Goal: Browse casually

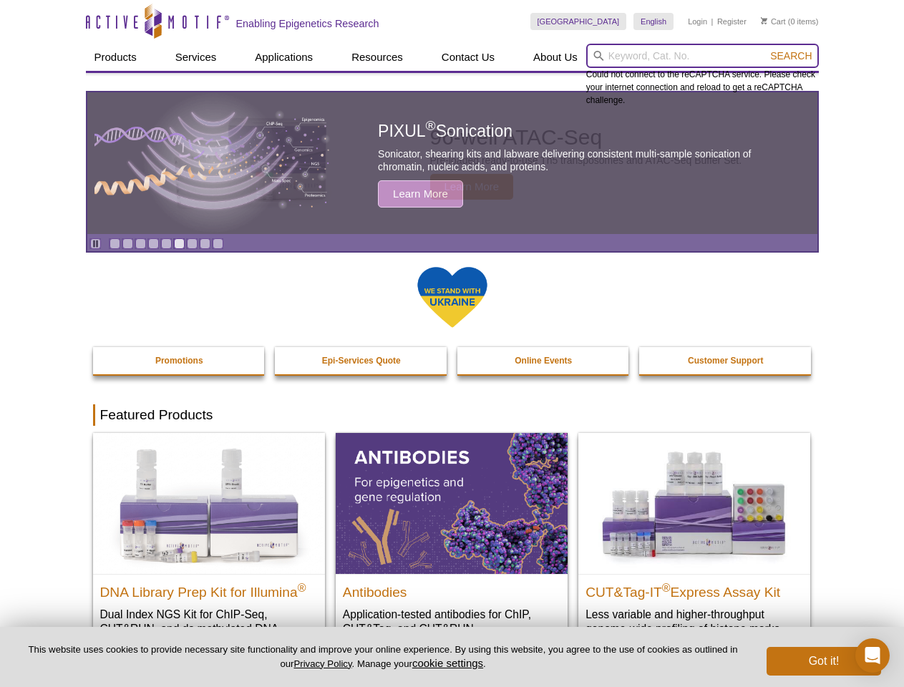
click at [702, 56] on input "search" at bounding box center [702, 56] width 233 height 24
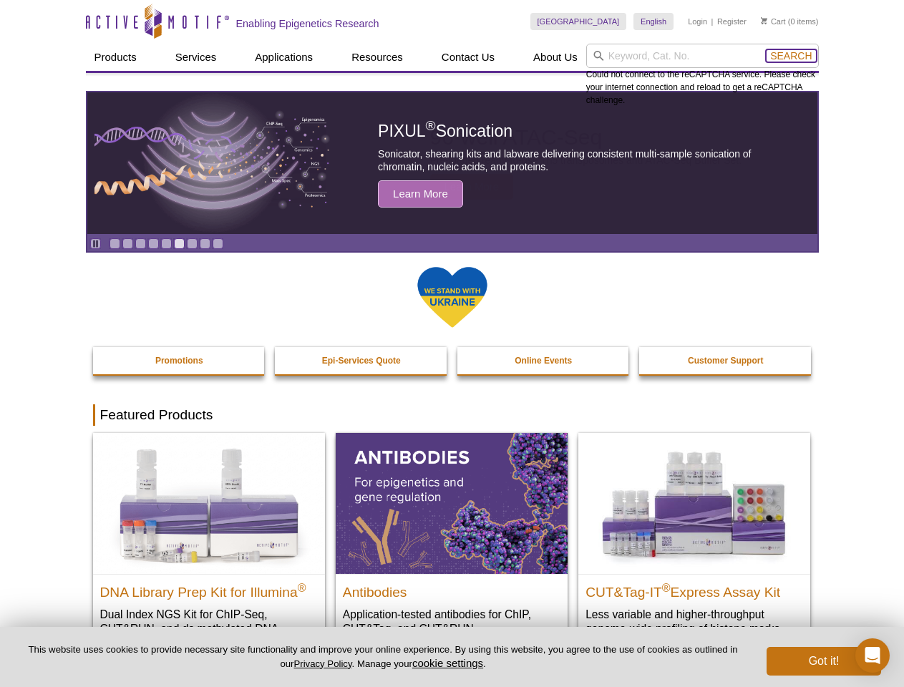
click at [791, 56] on span "Search" at bounding box center [792, 55] width 42 height 11
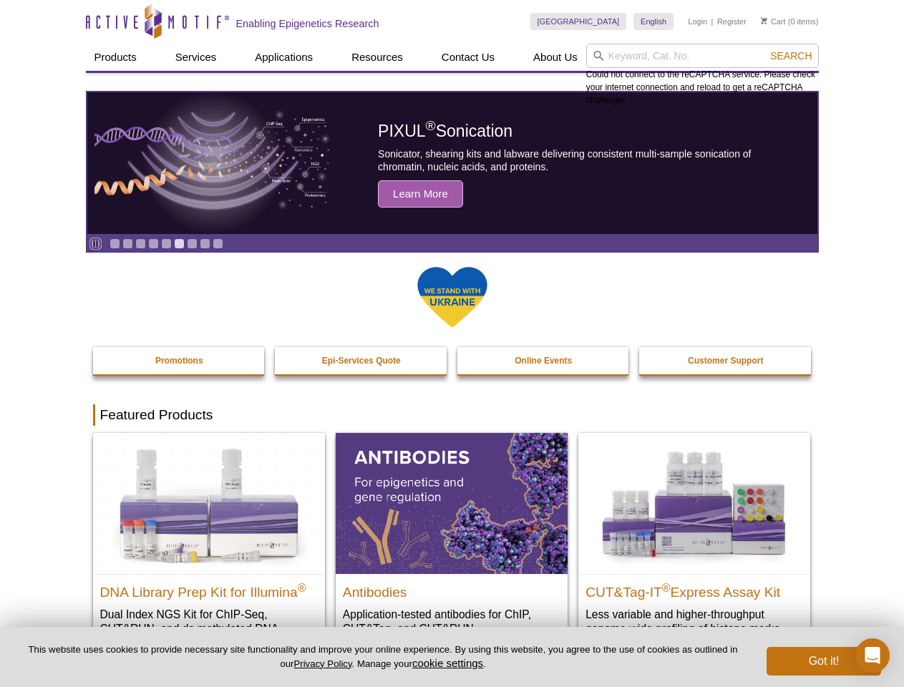
click at [95, 243] on icon "Pause" at bounding box center [95, 243] width 9 height 9
click at [115, 243] on link "Go to slide 1" at bounding box center [115, 243] width 11 height 11
click at [127, 243] on link "Go to slide 2" at bounding box center [127, 243] width 11 height 11
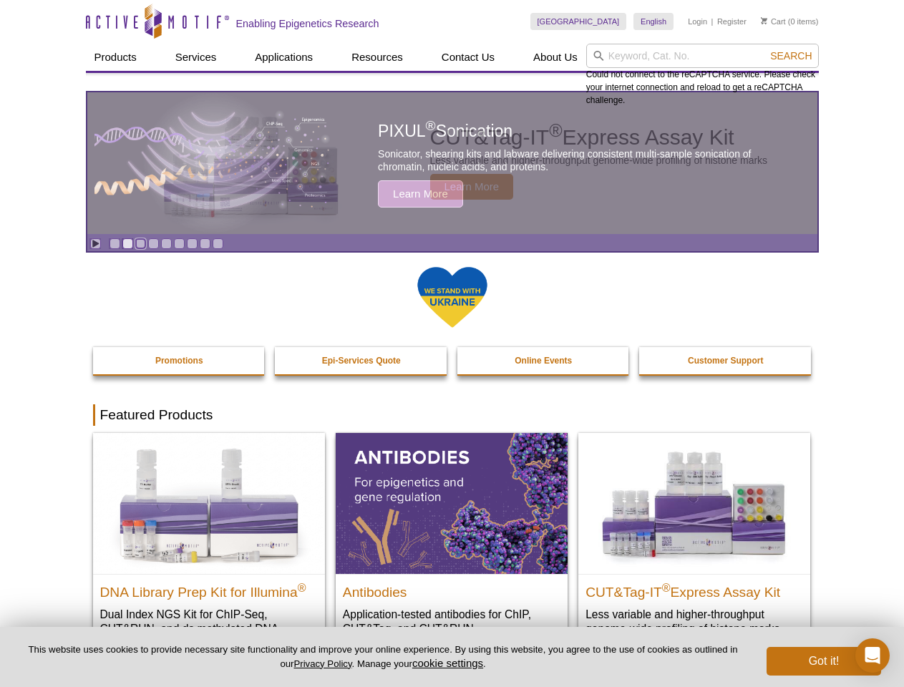
click at [140, 243] on link "Go to slide 3" at bounding box center [140, 243] width 11 height 11
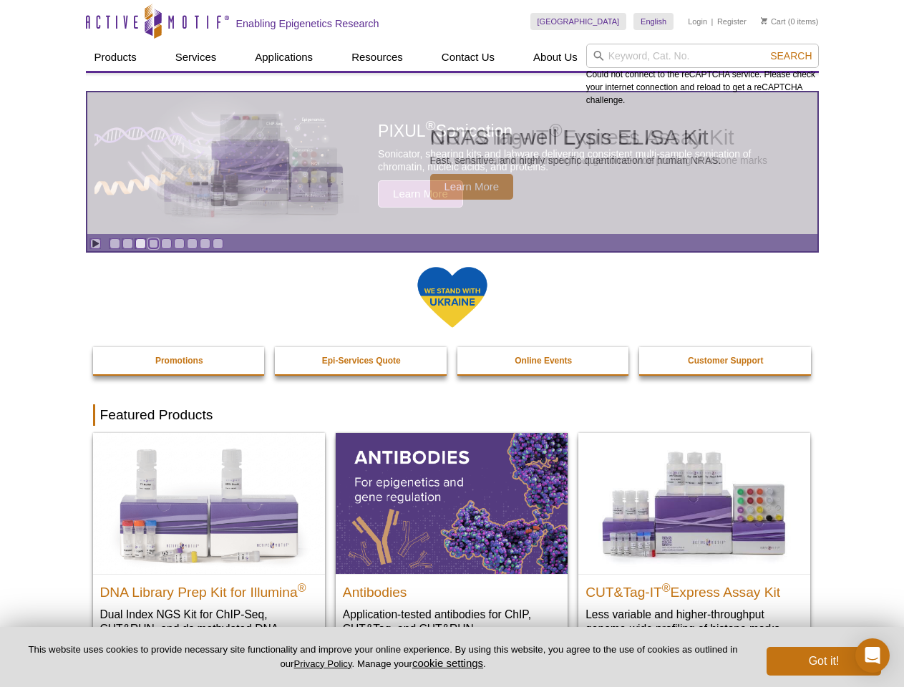
click at [153, 243] on link "Go to slide 4" at bounding box center [153, 243] width 11 height 11
